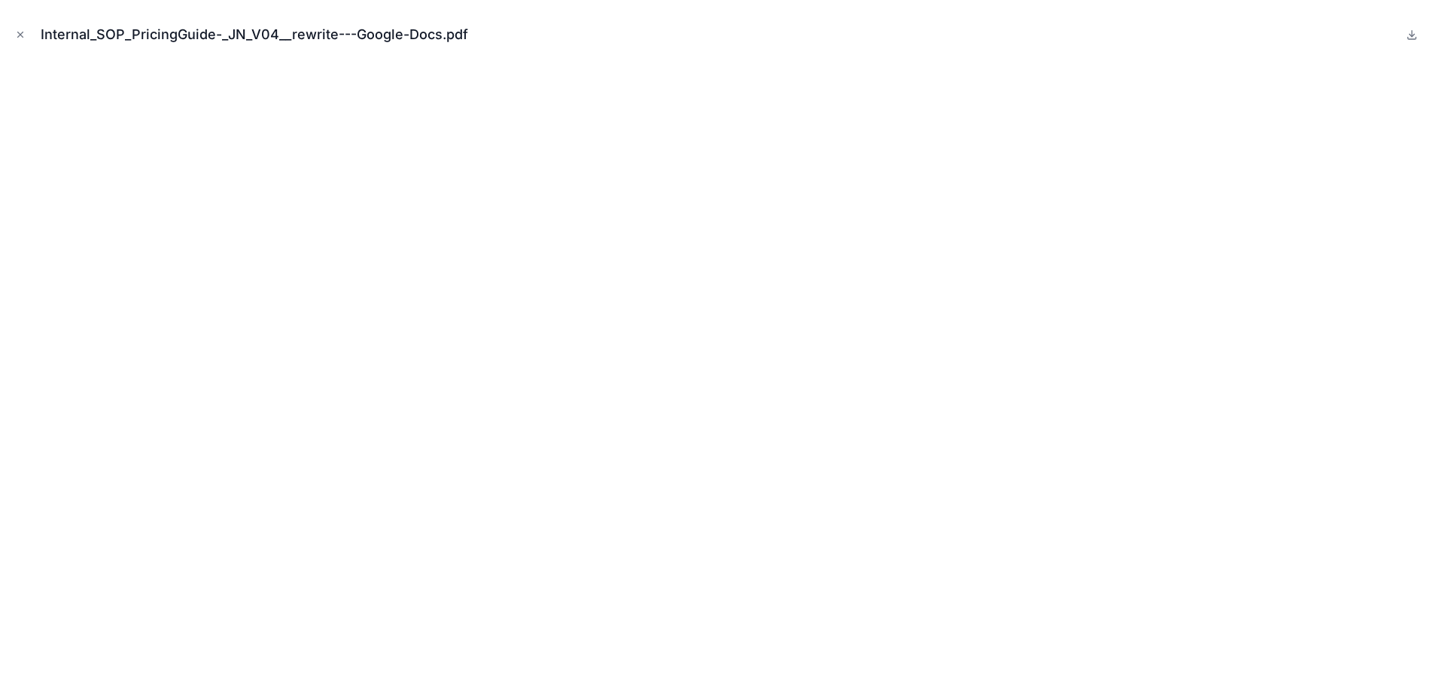
scroll to position [637, 0]
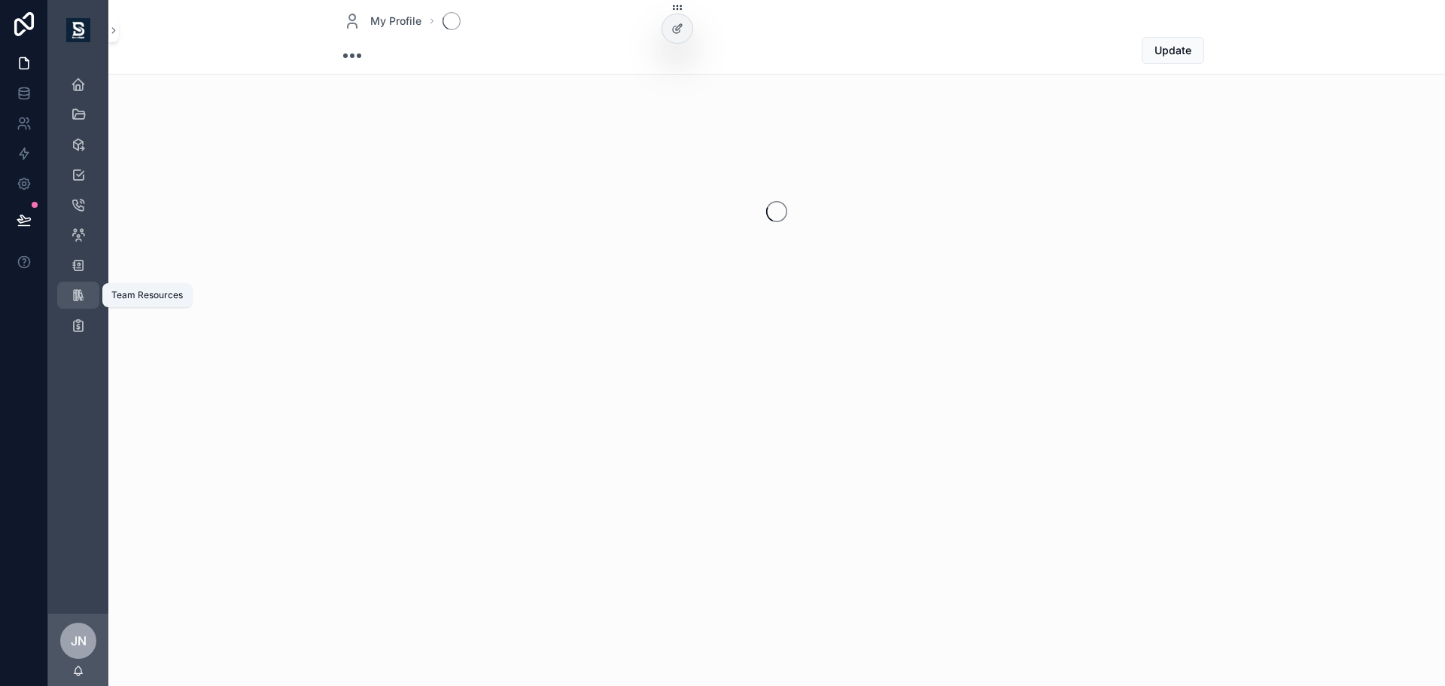
click at [76, 296] on icon "scrollable content" at bounding box center [78, 294] width 15 height 15
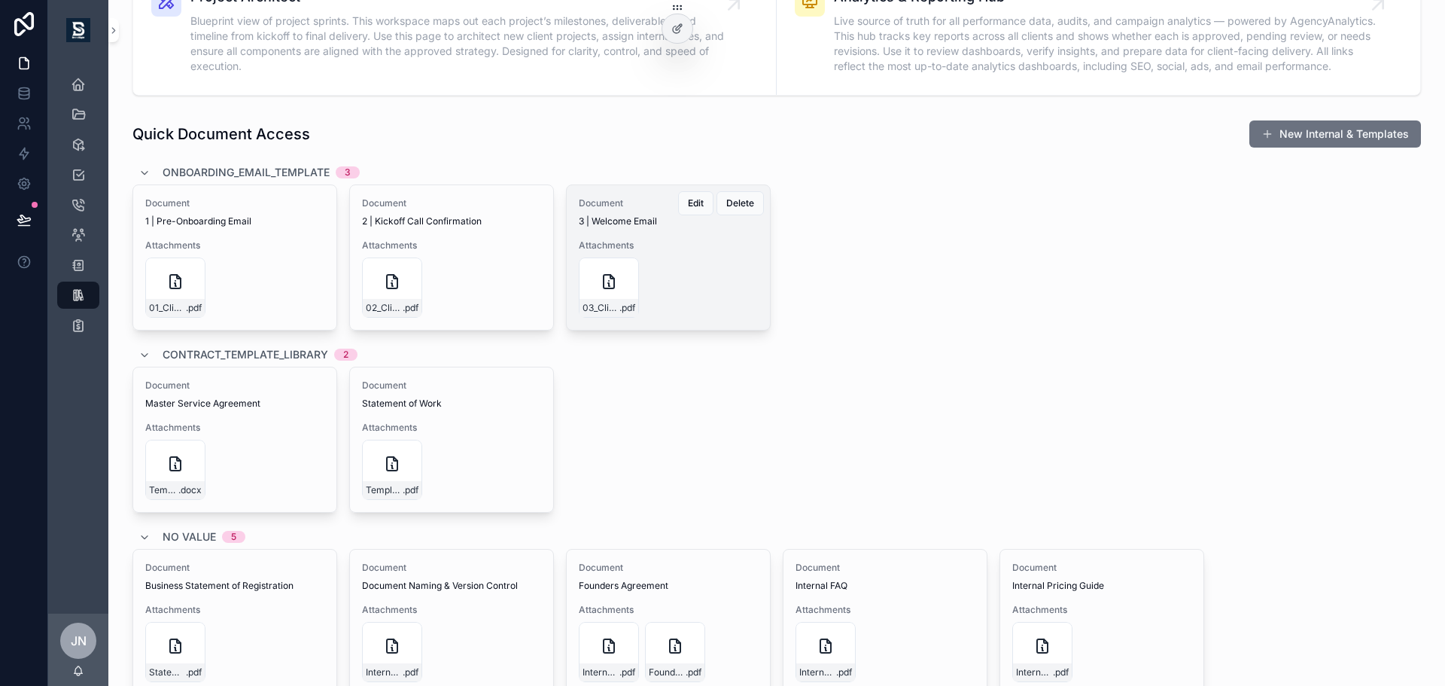
scroll to position [561, 0]
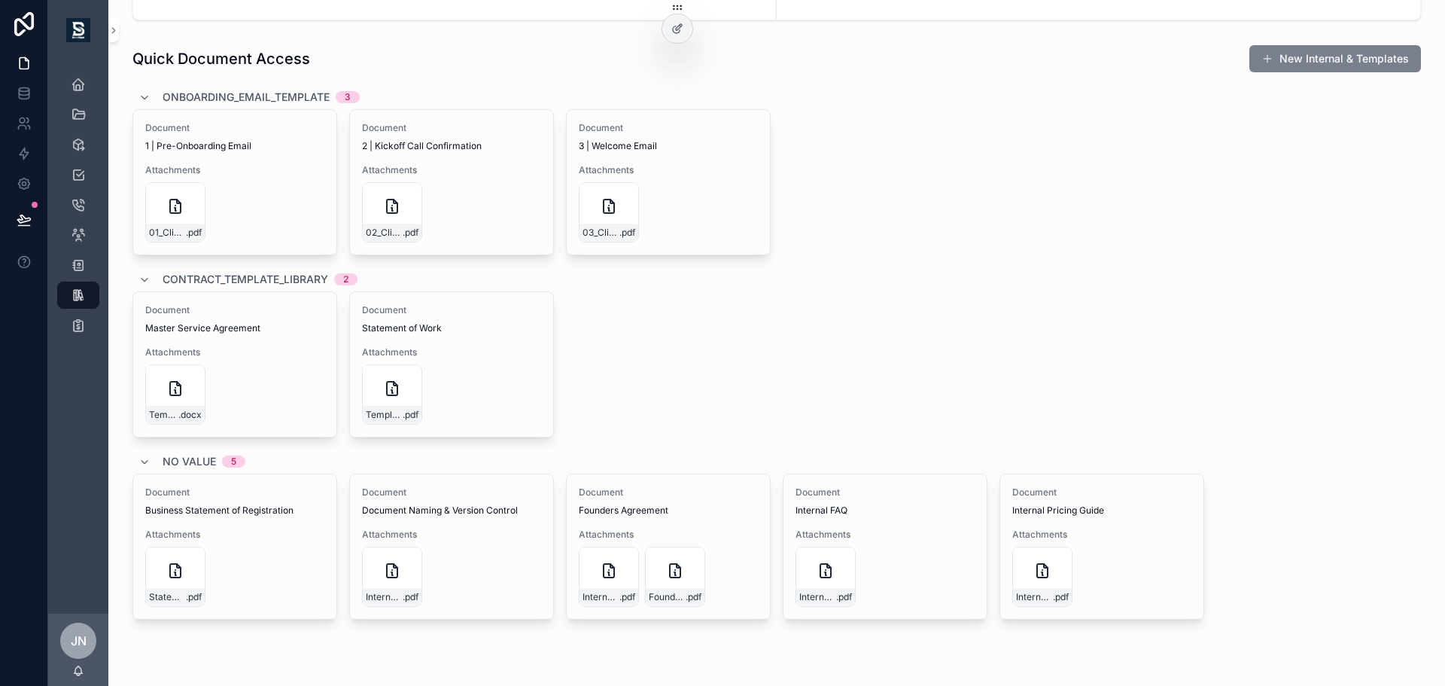
click at [1326, 71] on button "New Internal & Templates" at bounding box center [1335, 58] width 172 height 27
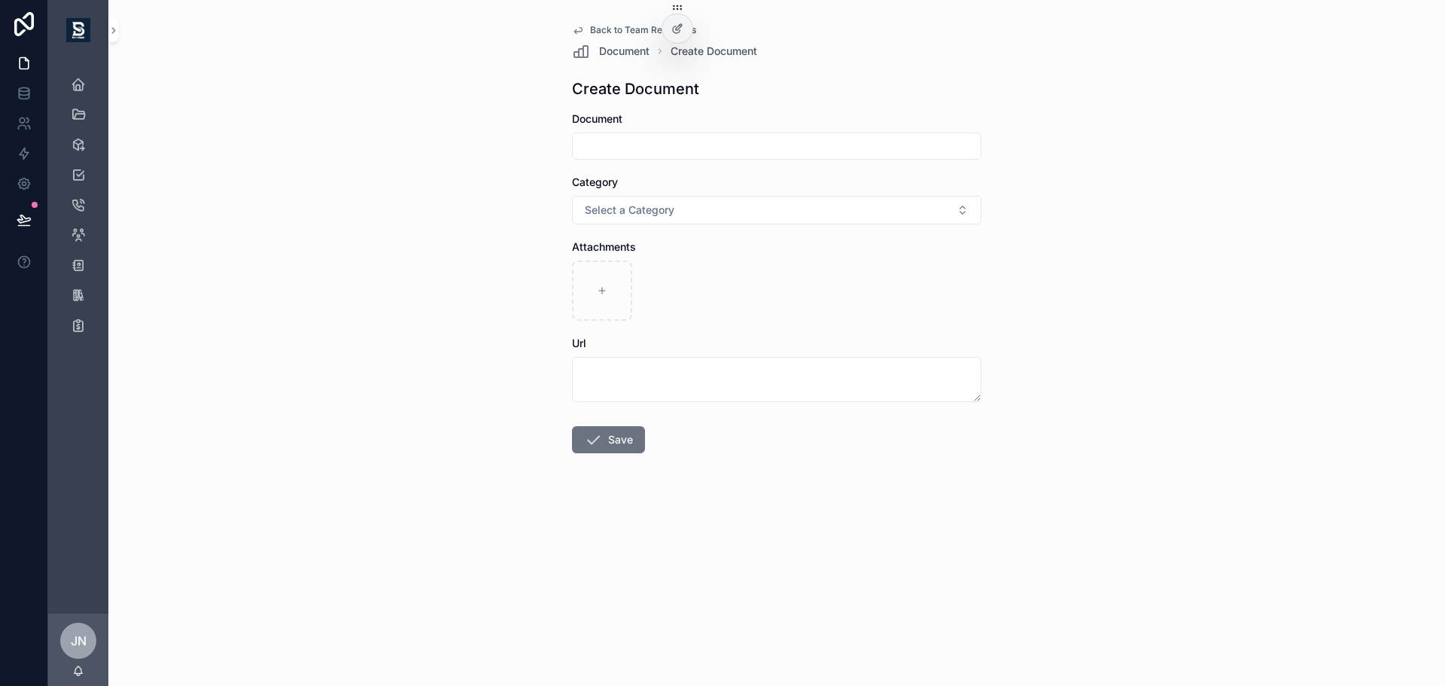
click at [638, 126] on div "Document" at bounding box center [776, 118] width 409 height 15
click at [642, 141] on input "scrollable content" at bounding box center [777, 145] width 408 height 21
click at [637, 143] on input "scrollable content" at bounding box center [777, 145] width 408 height 21
type input "*"
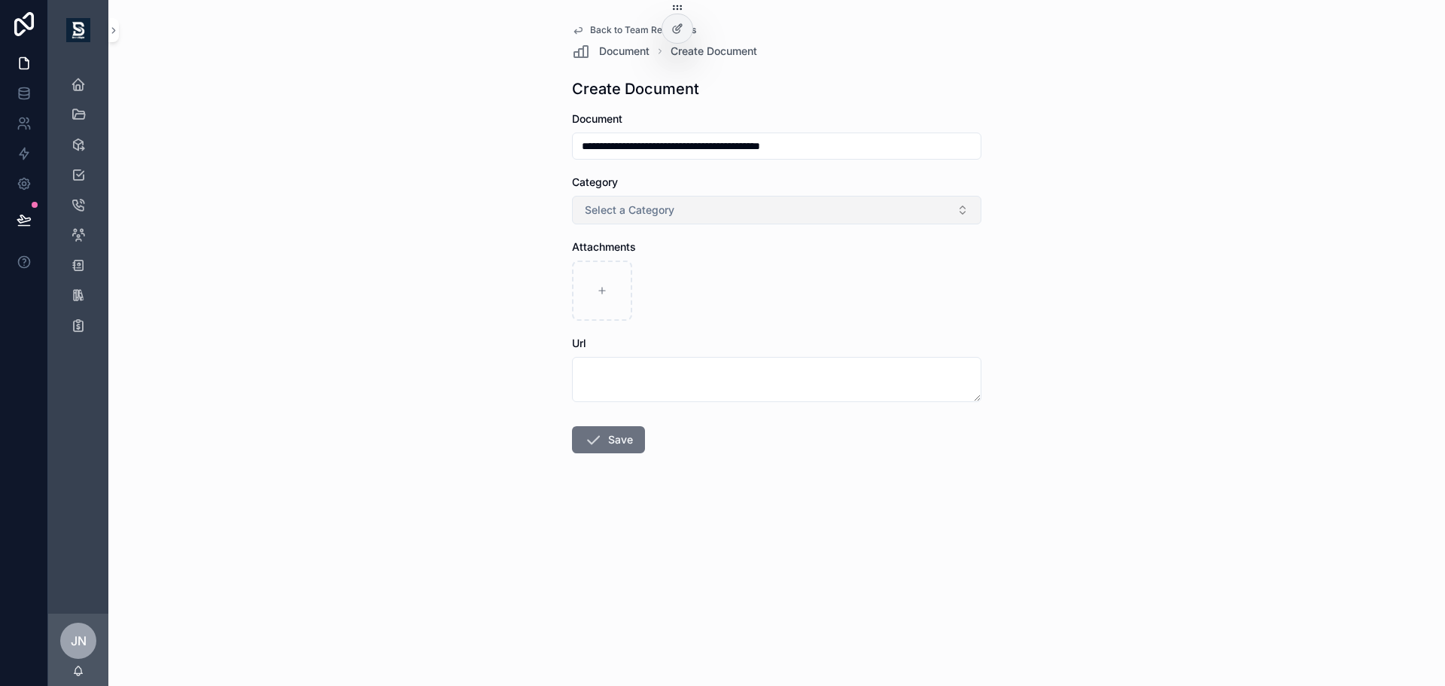
type input "**********"
click at [668, 213] on span "Select a Category" at bounding box center [630, 209] width 90 height 15
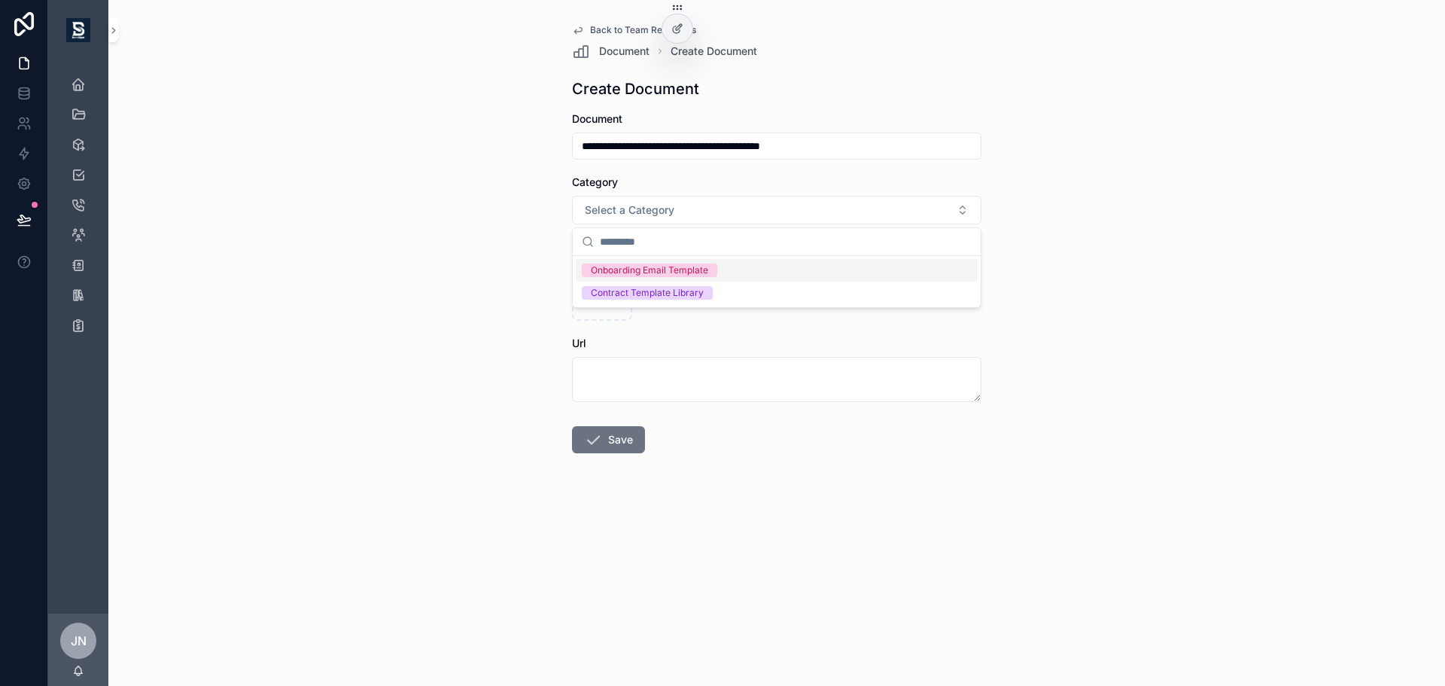
click at [1097, 293] on div "**********" at bounding box center [776, 343] width 1336 height 686
click at [607, 287] on icon "scrollable content" at bounding box center [602, 290] width 11 height 11
type input "**********"
click at [629, 442] on button "Save" at bounding box center [608, 439] width 73 height 27
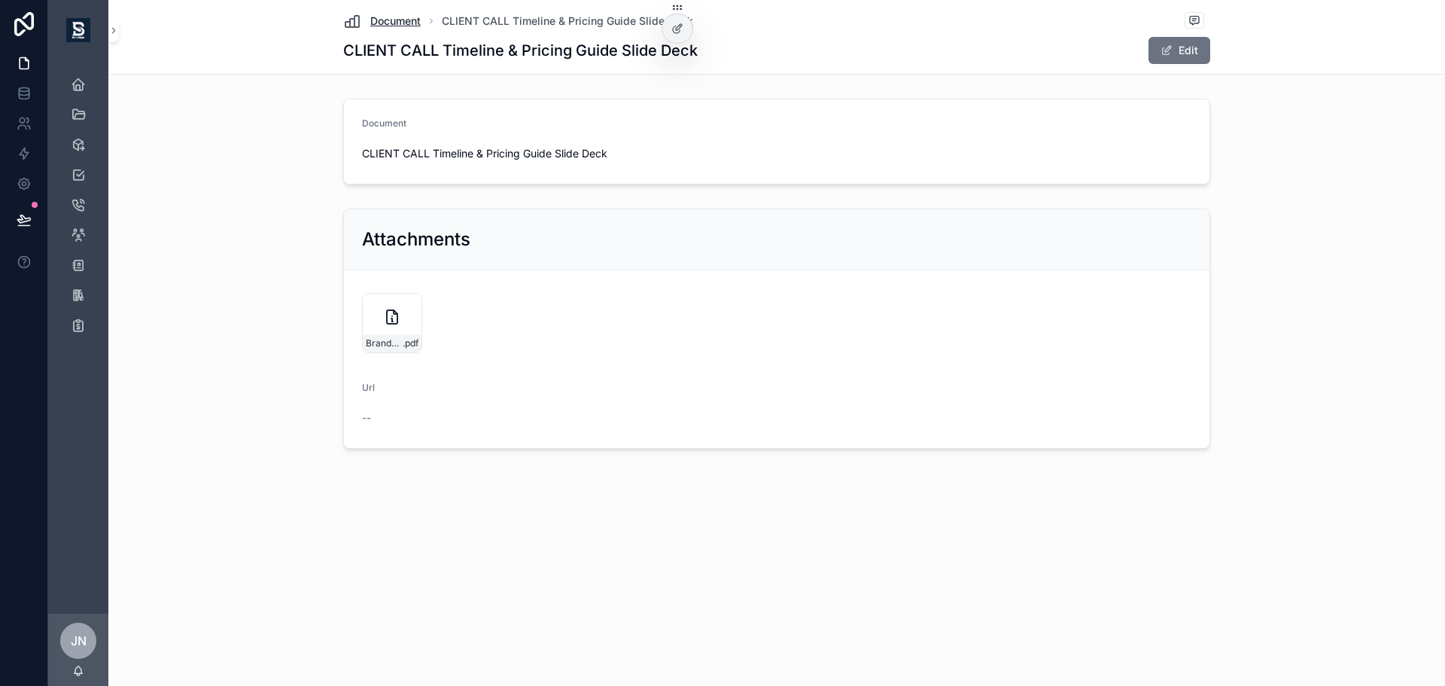
click at [411, 23] on span "Document" at bounding box center [395, 21] width 50 height 15
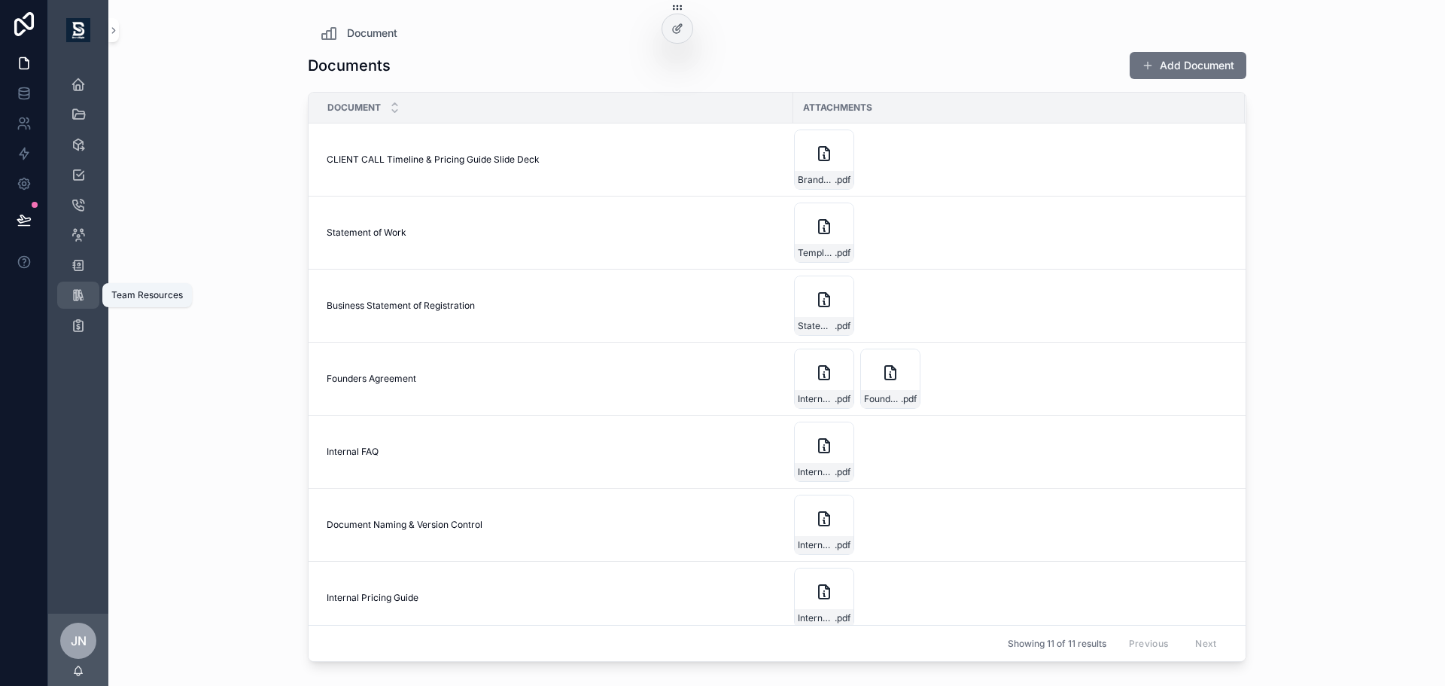
click at [87, 301] on div "Team Resources" at bounding box center [78, 295] width 24 height 24
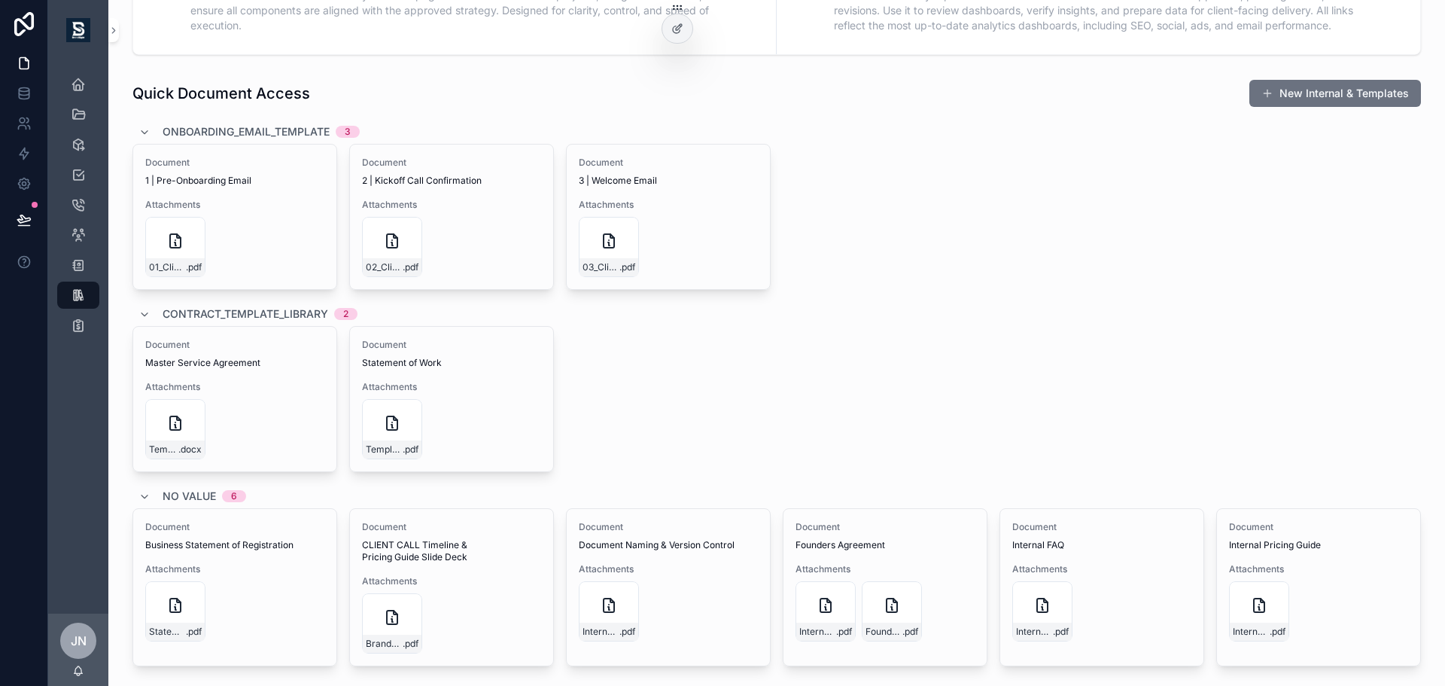
scroll to position [649, 0]
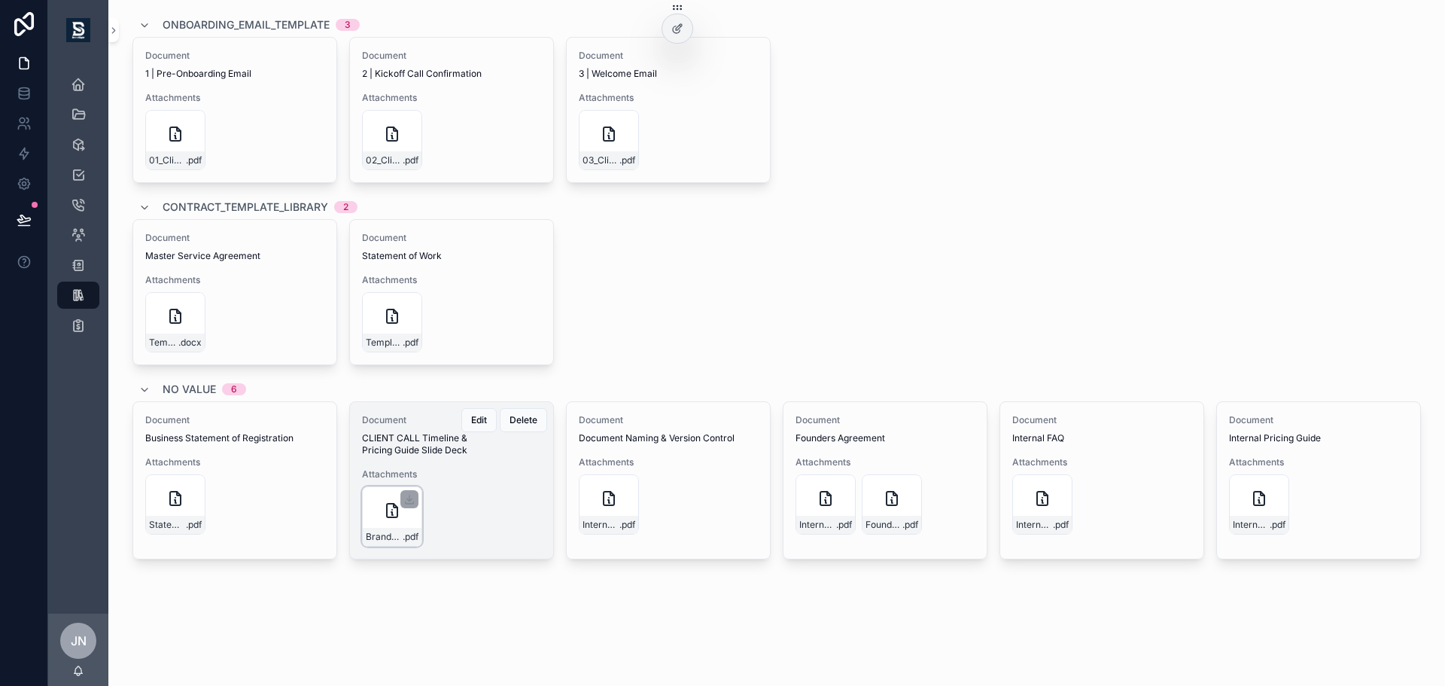
click at [385, 519] on div "BrandSight---Timeline-&-Pricing-Guide-Client-Call-Slide-Deck .pdf" at bounding box center [392, 516] width 60 height 60
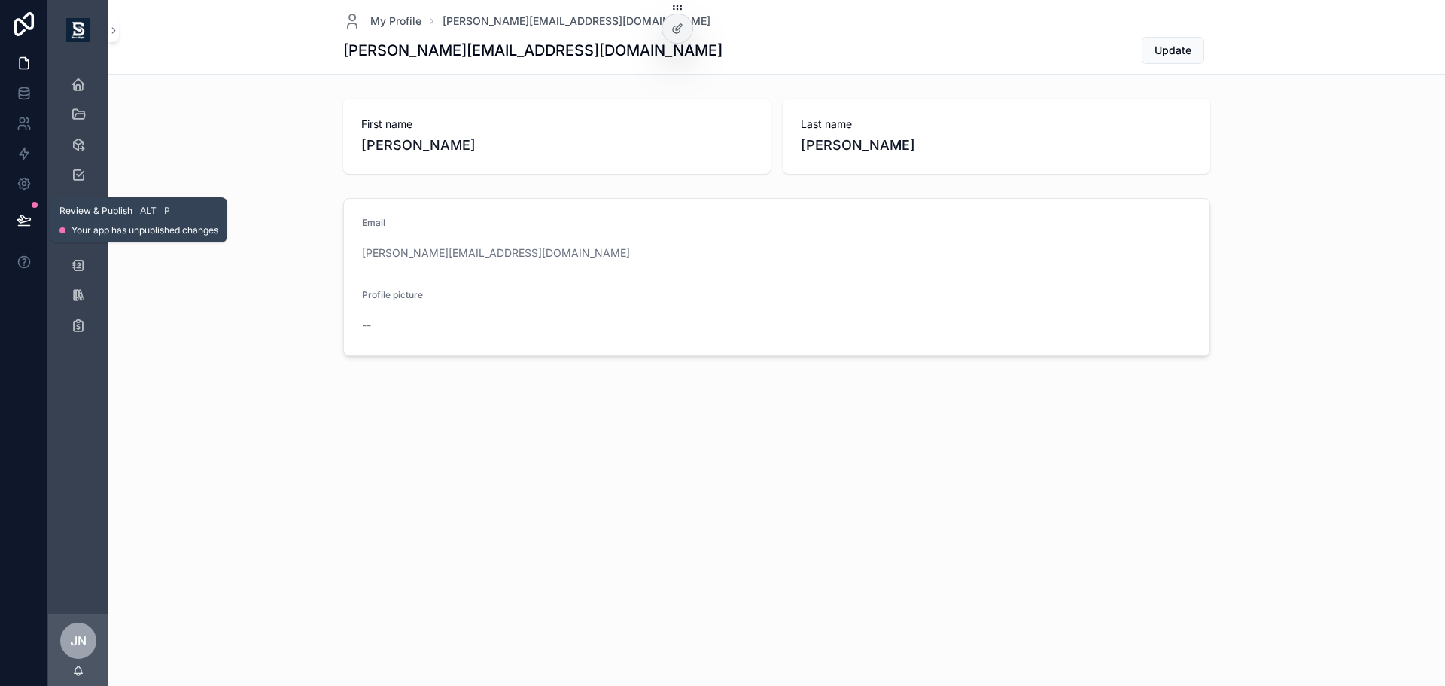
click at [28, 229] on button at bounding box center [24, 220] width 33 height 42
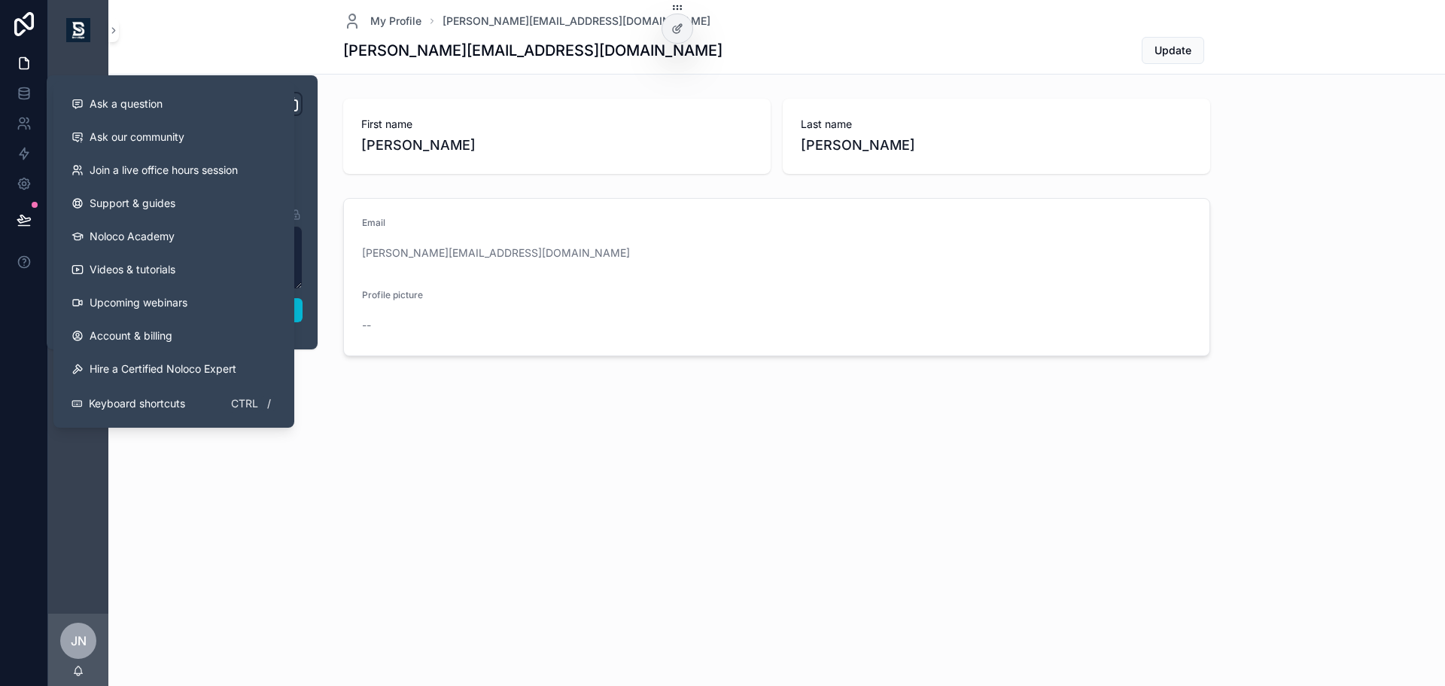
click at [418, 405] on div "My Profile [PERSON_NAME][EMAIL_ADDRESS][DOMAIN_NAME] [PERSON_NAME][EMAIL_ADDRES…" at bounding box center [776, 229] width 1336 height 458
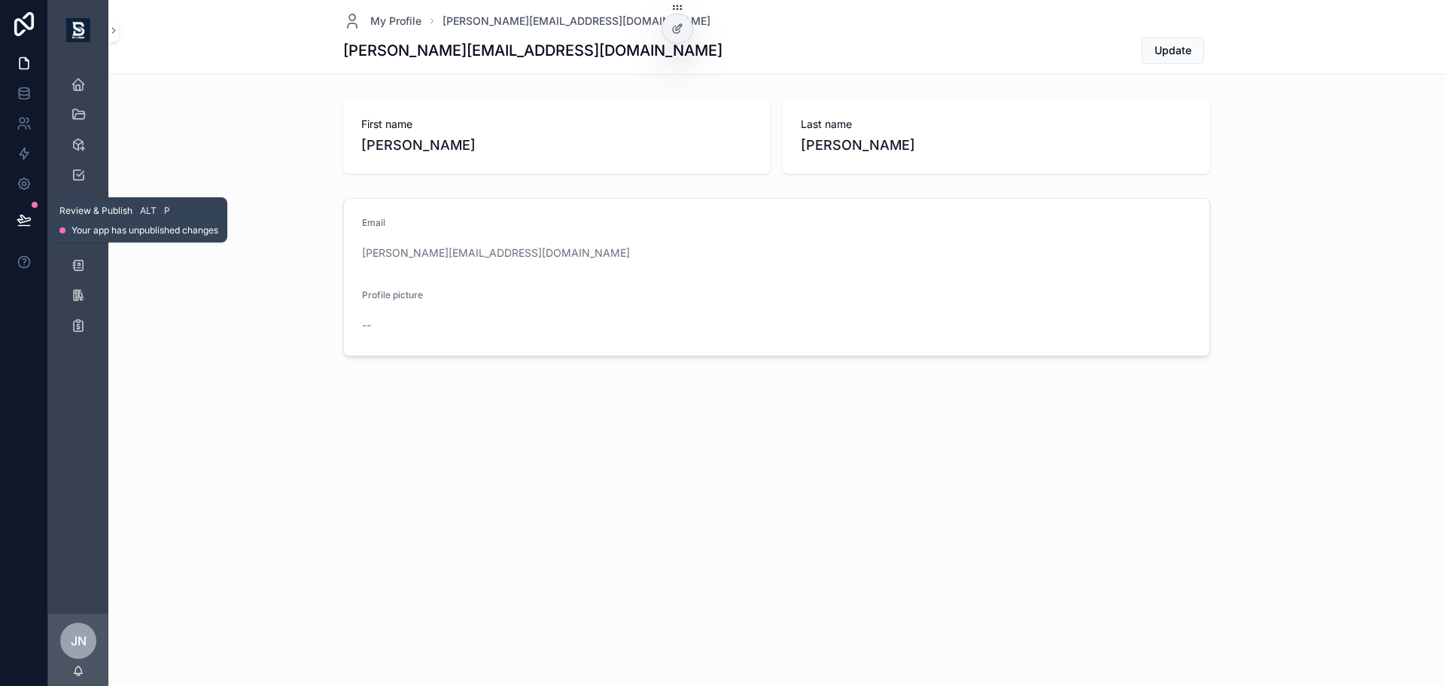
click at [24, 215] on icon at bounding box center [24, 219] width 15 height 15
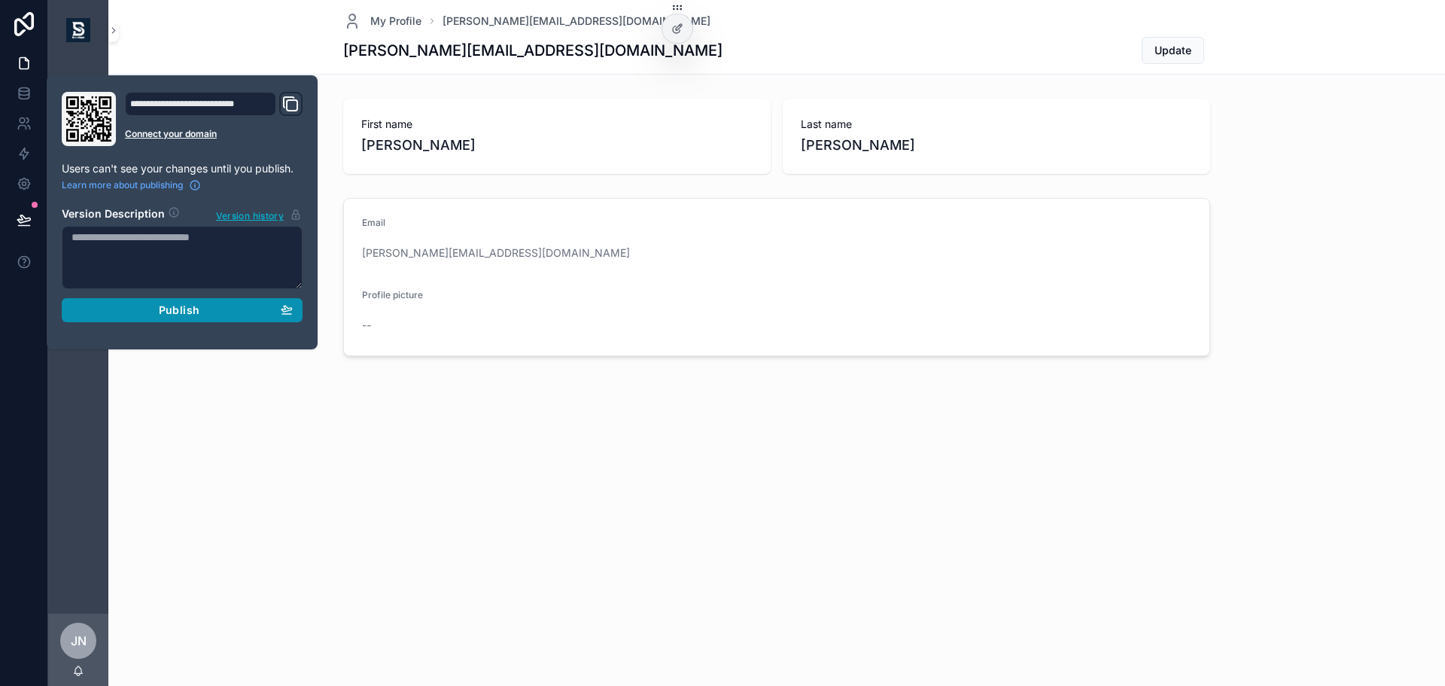
click at [166, 303] on span "Publish" at bounding box center [179, 310] width 41 height 14
click at [345, 425] on div "My Profile [PERSON_NAME][EMAIL_ADDRESS][DOMAIN_NAME] [PERSON_NAME][EMAIL_ADDRES…" at bounding box center [776, 229] width 1336 height 458
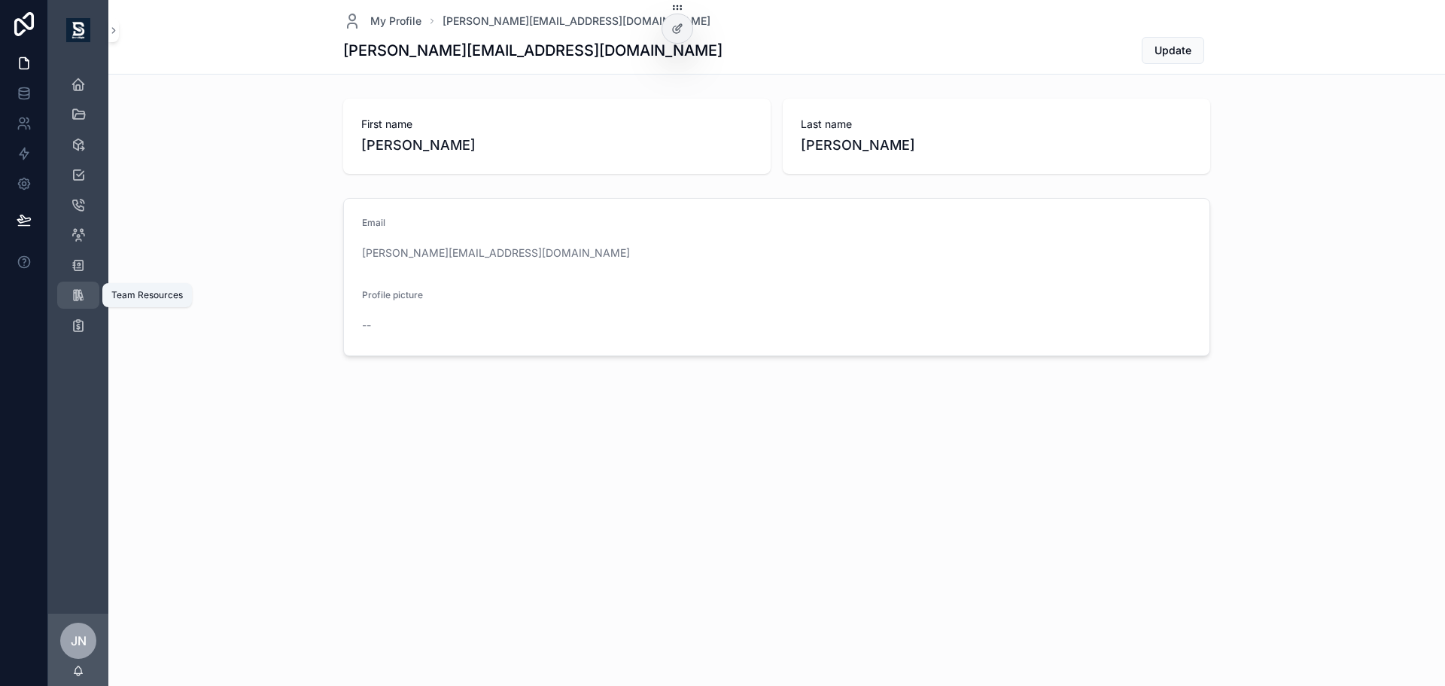
click at [81, 302] on icon "scrollable content" at bounding box center [78, 294] width 15 height 15
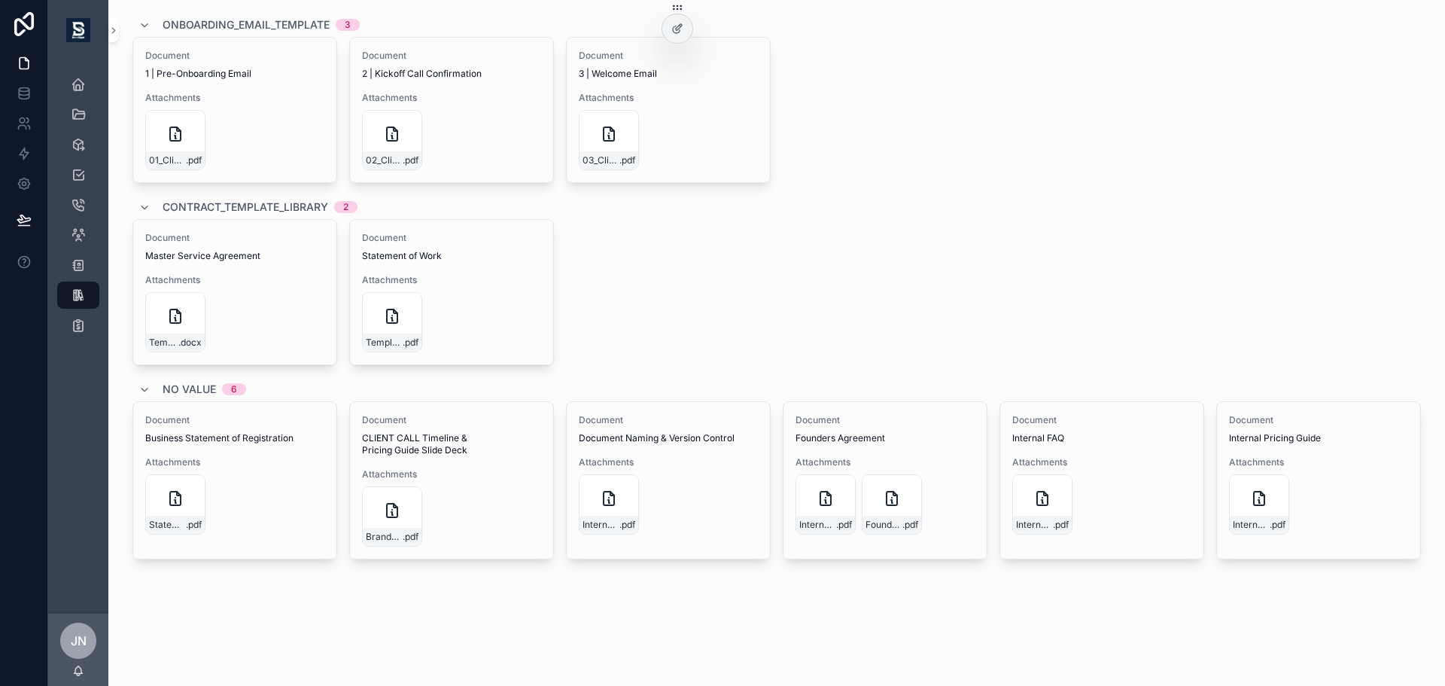
scroll to position [573, 0]
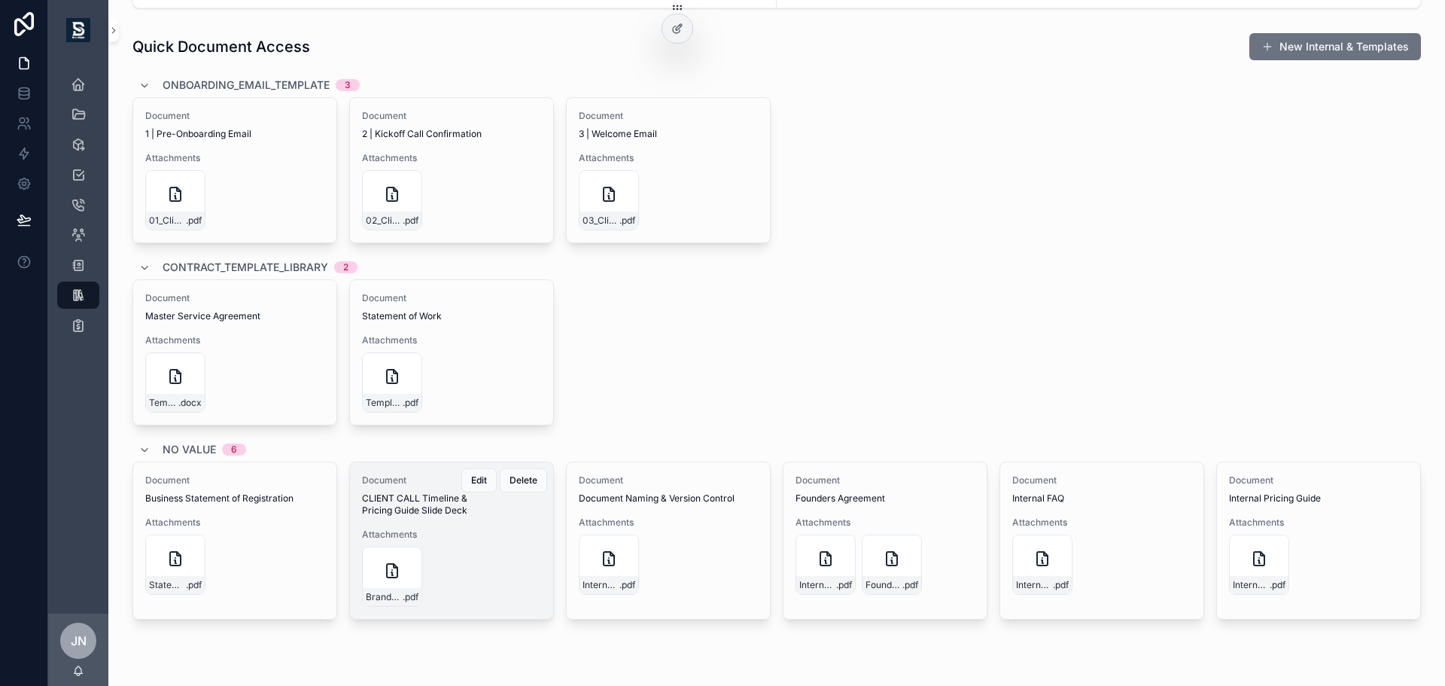
click at [445, 515] on span "CLIENT CALL Timeline & Pricing Guide Slide Deck" at bounding box center [451, 504] width 179 height 24
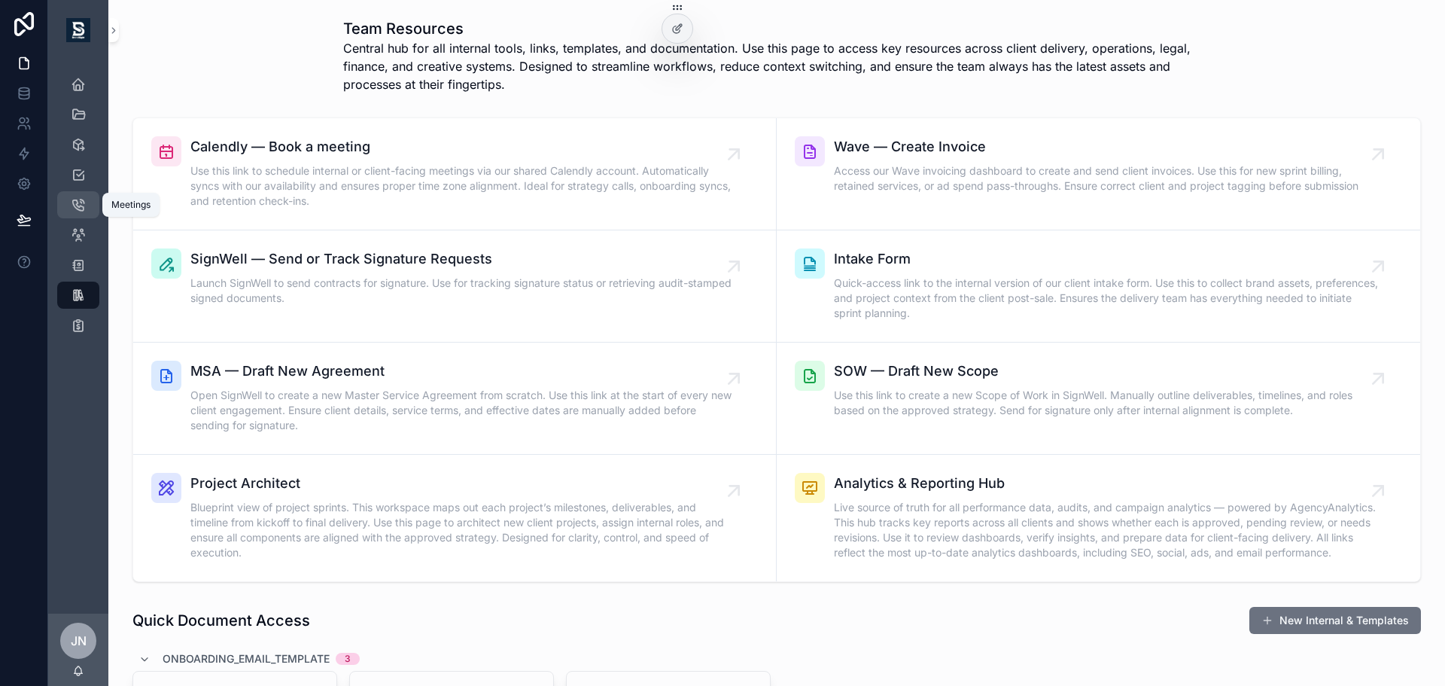
click at [87, 201] on div "Meetings" at bounding box center [78, 205] width 24 height 24
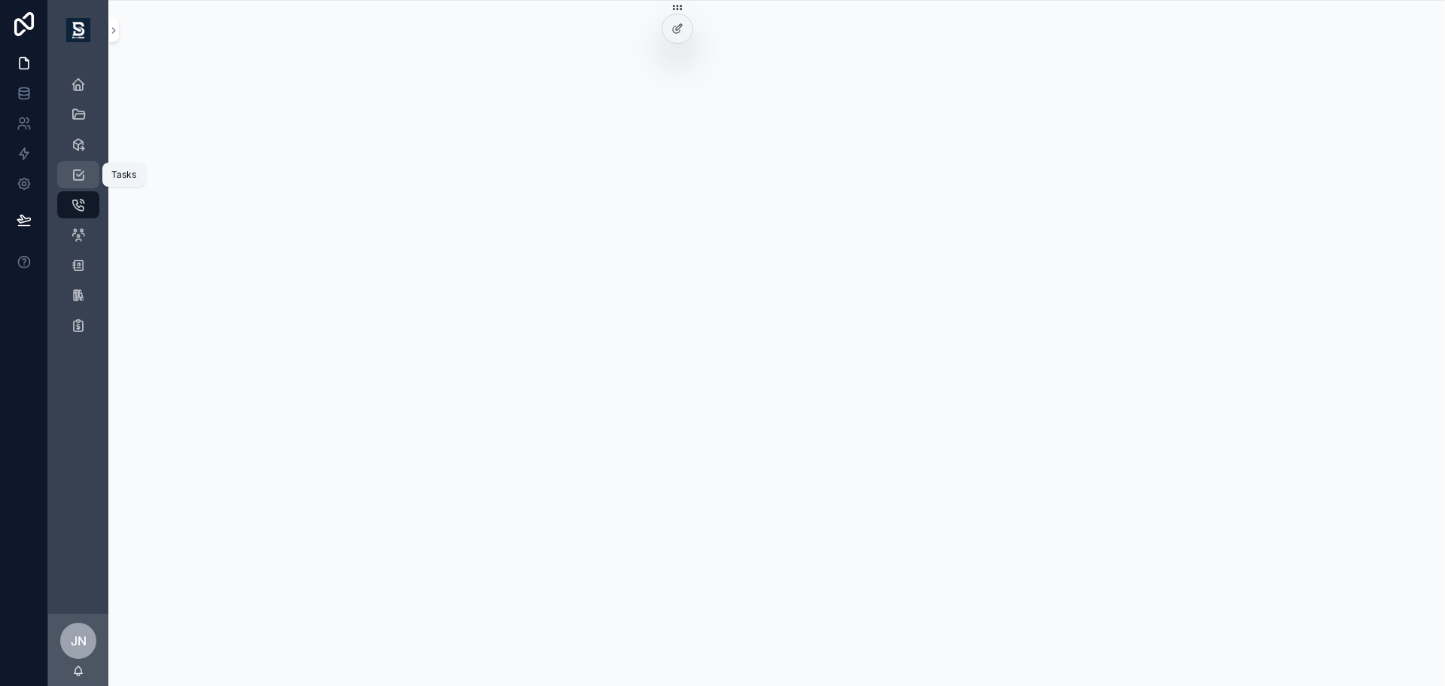
click at [90, 172] on div "Tasks" at bounding box center [78, 175] width 24 height 24
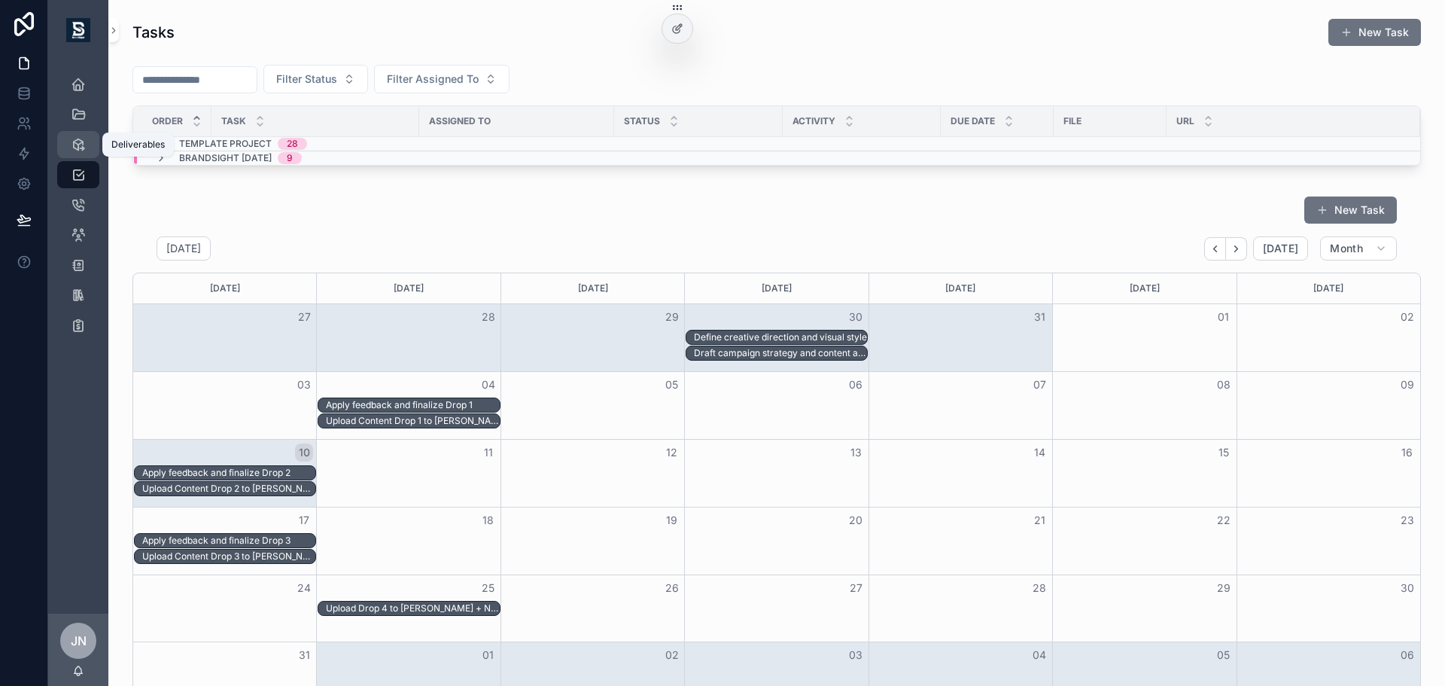
click at [79, 141] on icon "scrollable content" at bounding box center [78, 144] width 15 height 15
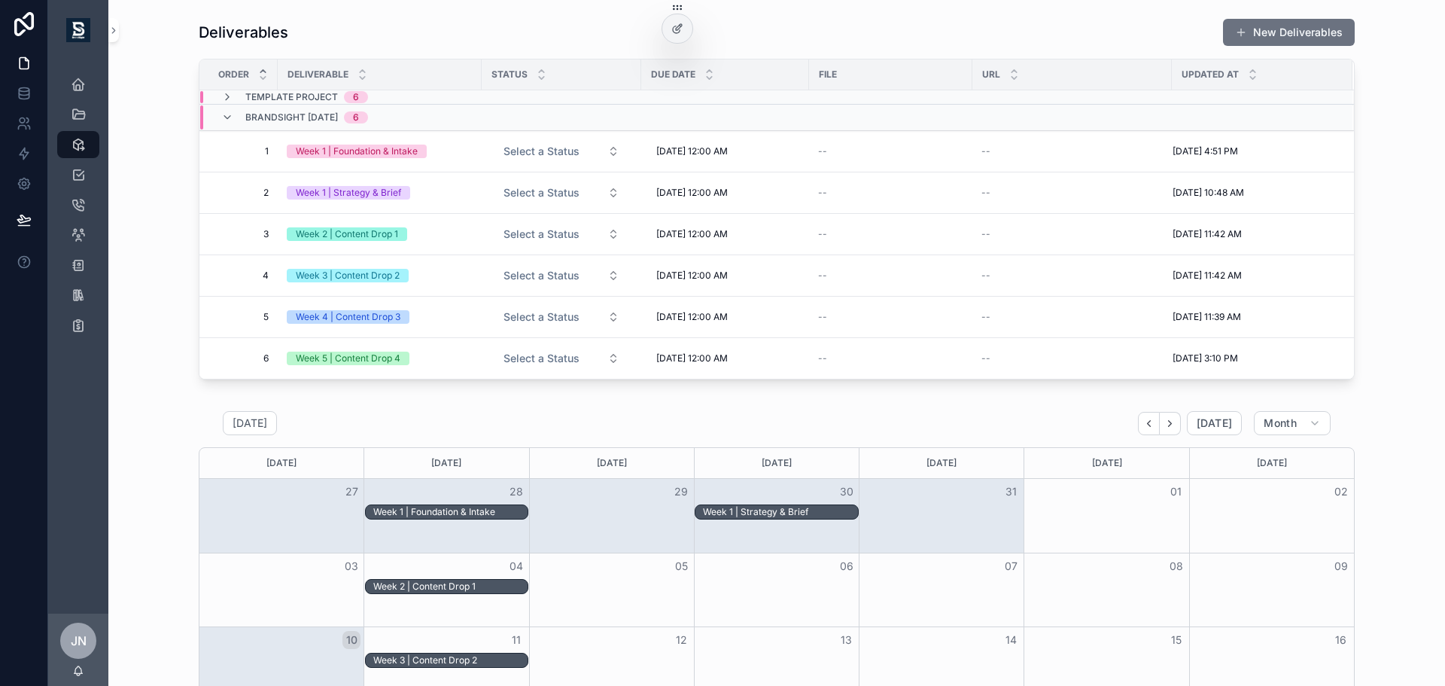
click at [257, 115] on span "BrandSight [DATE]" at bounding box center [291, 117] width 93 height 12
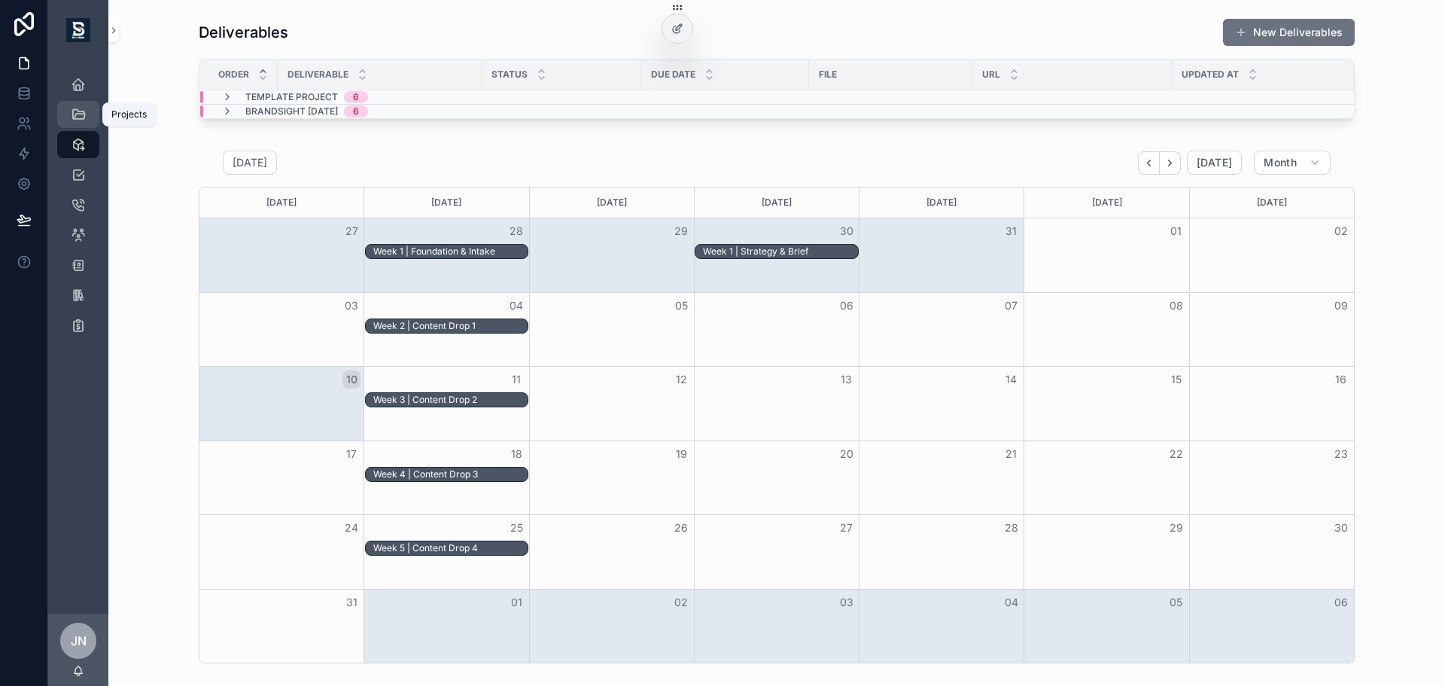
click at [82, 105] on div "Projects" at bounding box center [78, 114] width 24 height 24
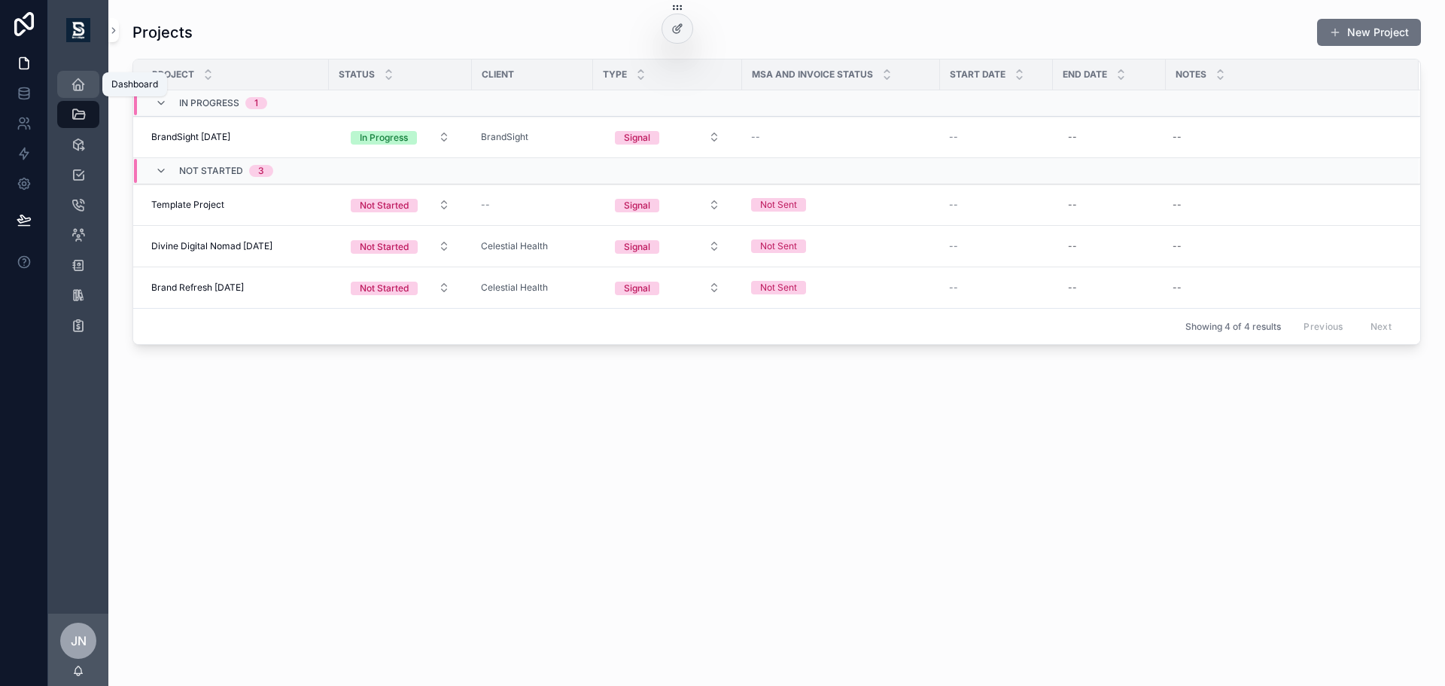
click at [84, 78] on icon "scrollable content" at bounding box center [78, 84] width 15 height 15
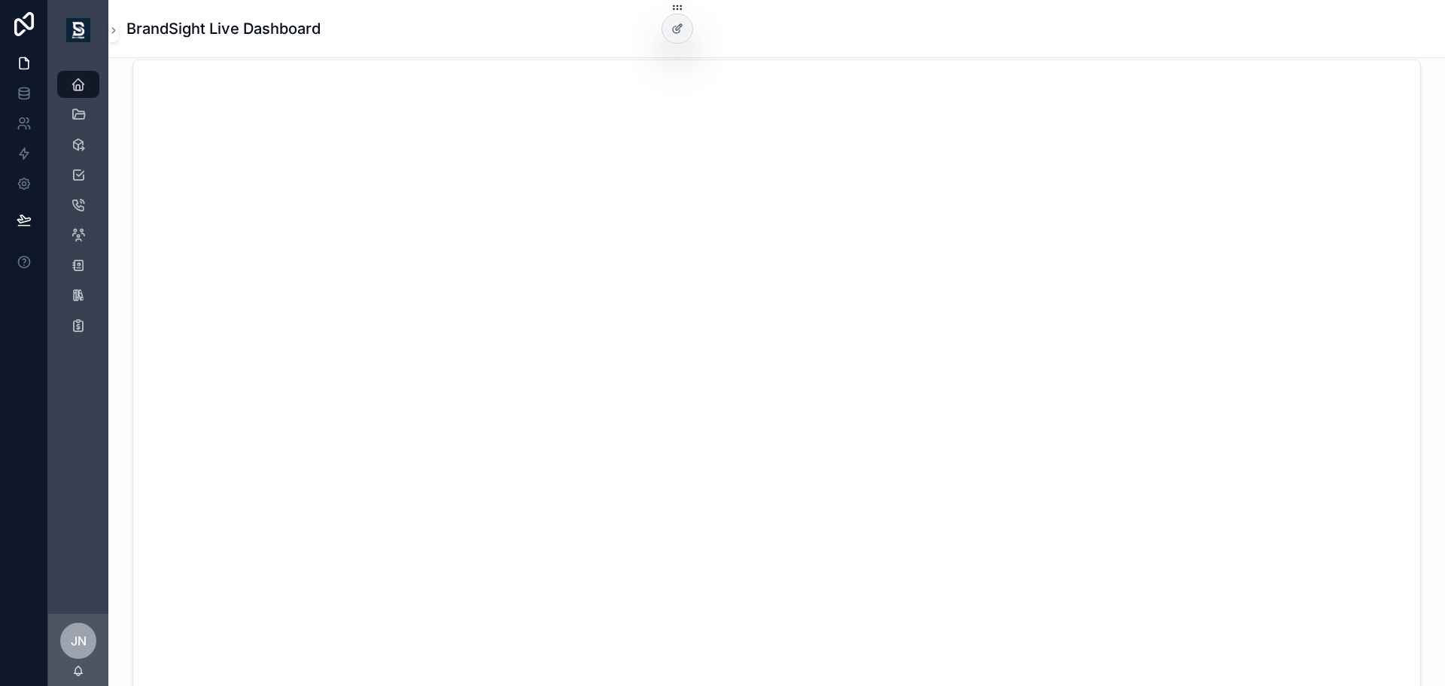
scroll to position [978, 0]
click at [84, 323] on icon "scrollable content" at bounding box center [78, 325] width 15 height 15
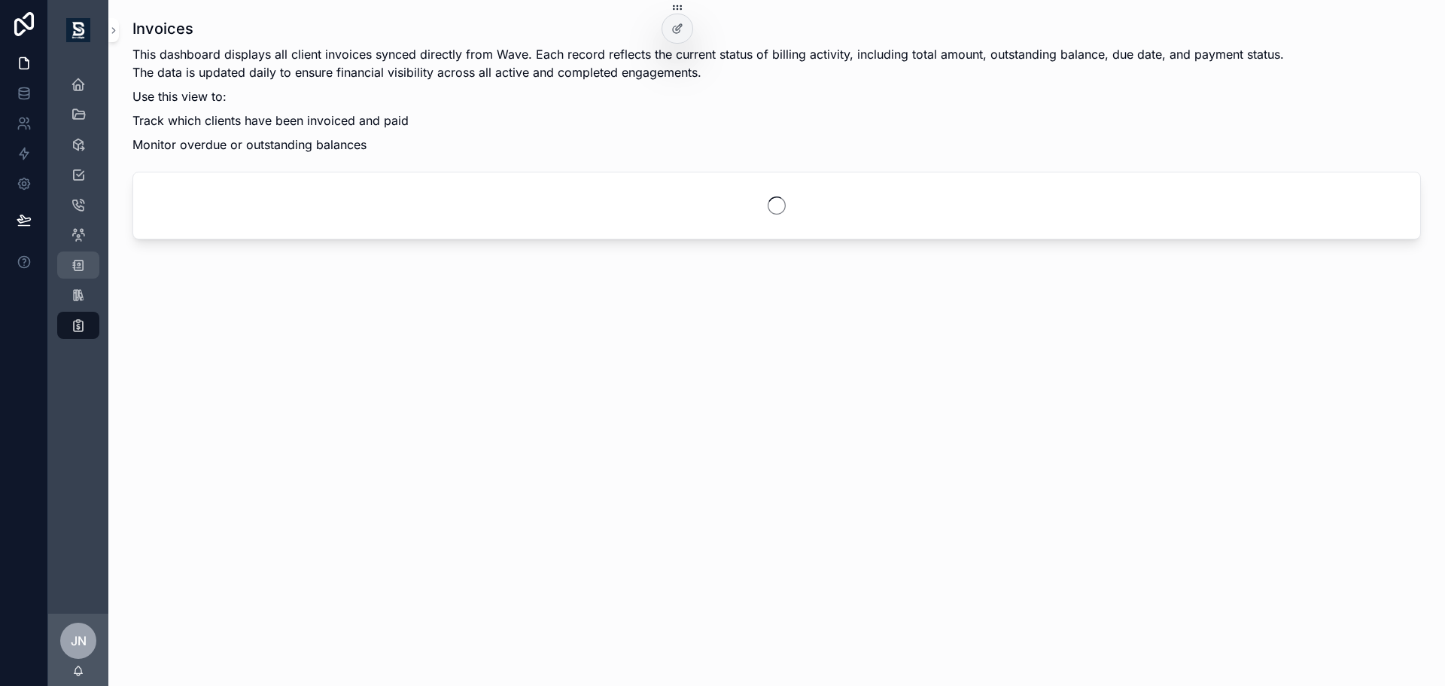
click at [80, 267] on icon "scrollable content" at bounding box center [78, 264] width 15 height 15
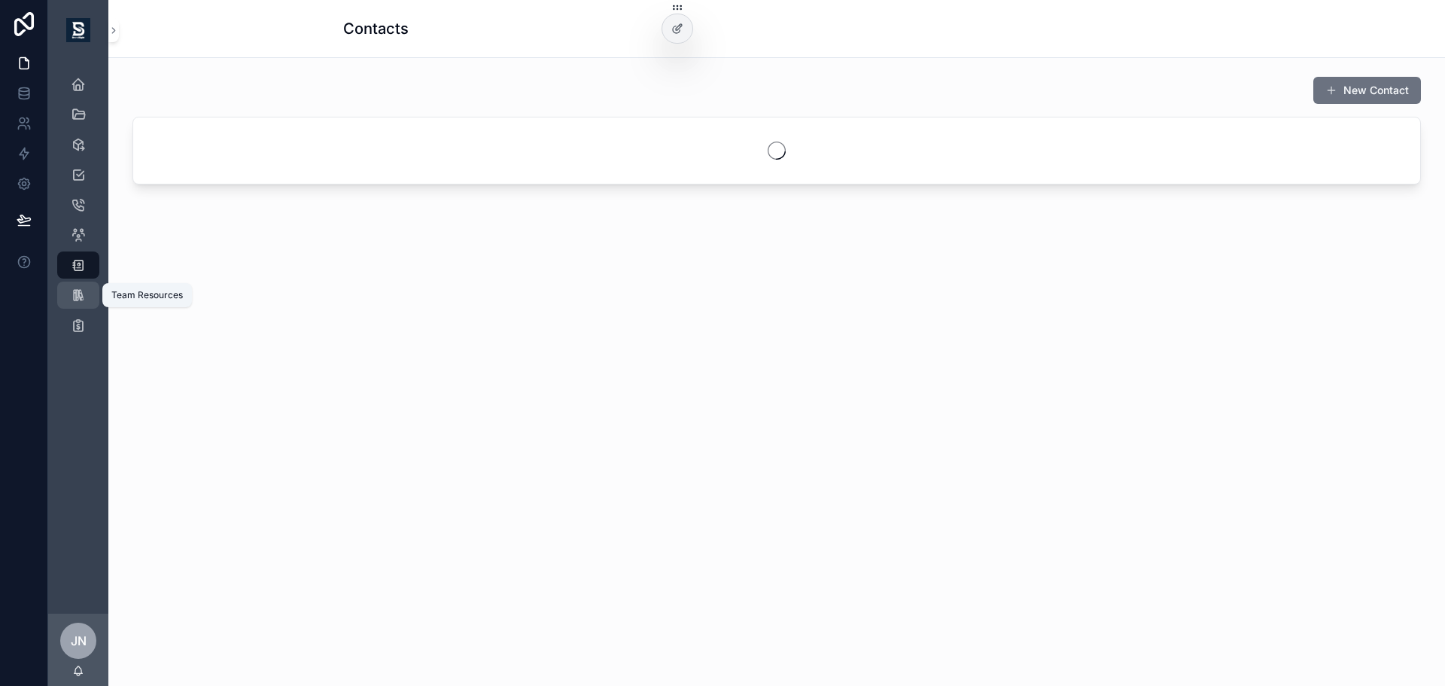
click at [74, 284] on div "Team Resources" at bounding box center [78, 295] width 24 height 24
